Goal: Find specific page/section: Find specific page/section

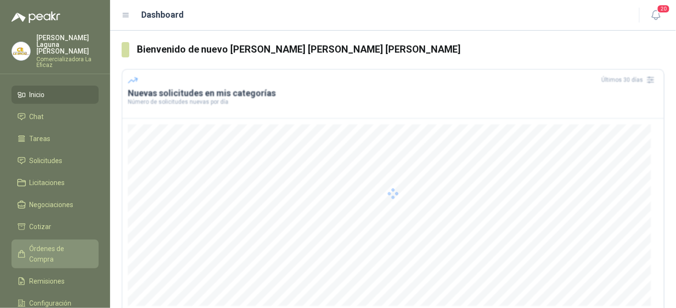
click at [62, 244] on span "Órdenes de Compra" at bounding box center [60, 254] width 60 height 21
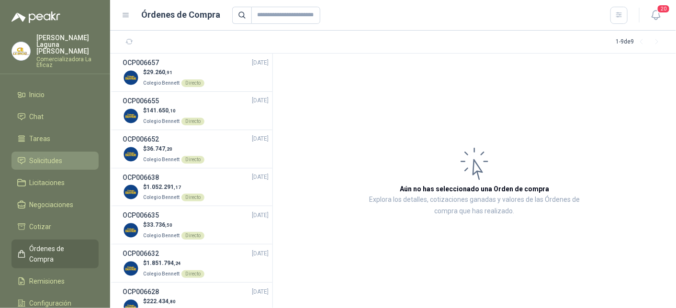
click at [60, 157] on span "Solicitudes" at bounding box center [46, 161] width 33 height 11
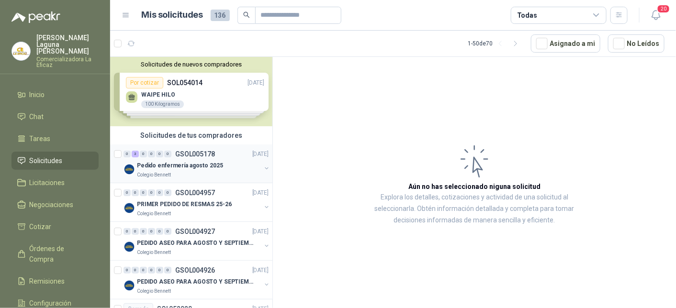
click at [202, 168] on p "Pedido enfermería agosto 2025" at bounding box center [180, 165] width 86 height 9
